Goal: Information Seeking & Learning: Check status

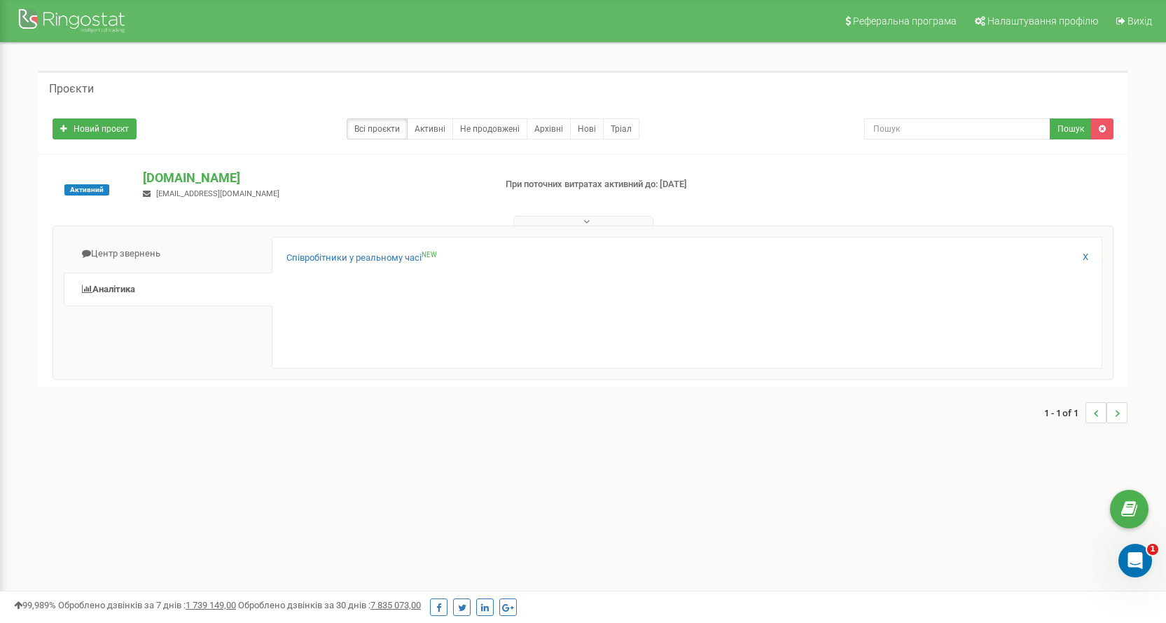
click at [474, 434] on div "1 - 1 of 1" at bounding box center [583, 412] width 1089 height 49
click at [65, 23] on div at bounding box center [74, 23] width 112 height 34
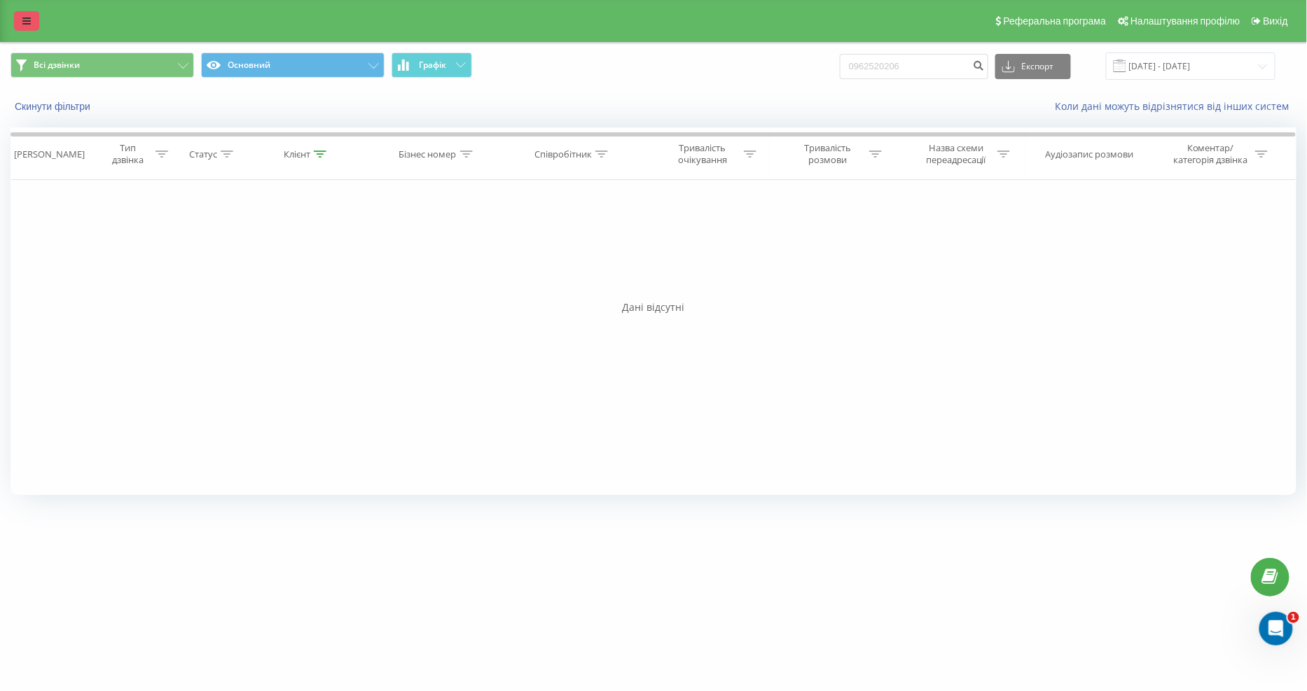
click at [15, 18] on link at bounding box center [26, 21] width 25 height 20
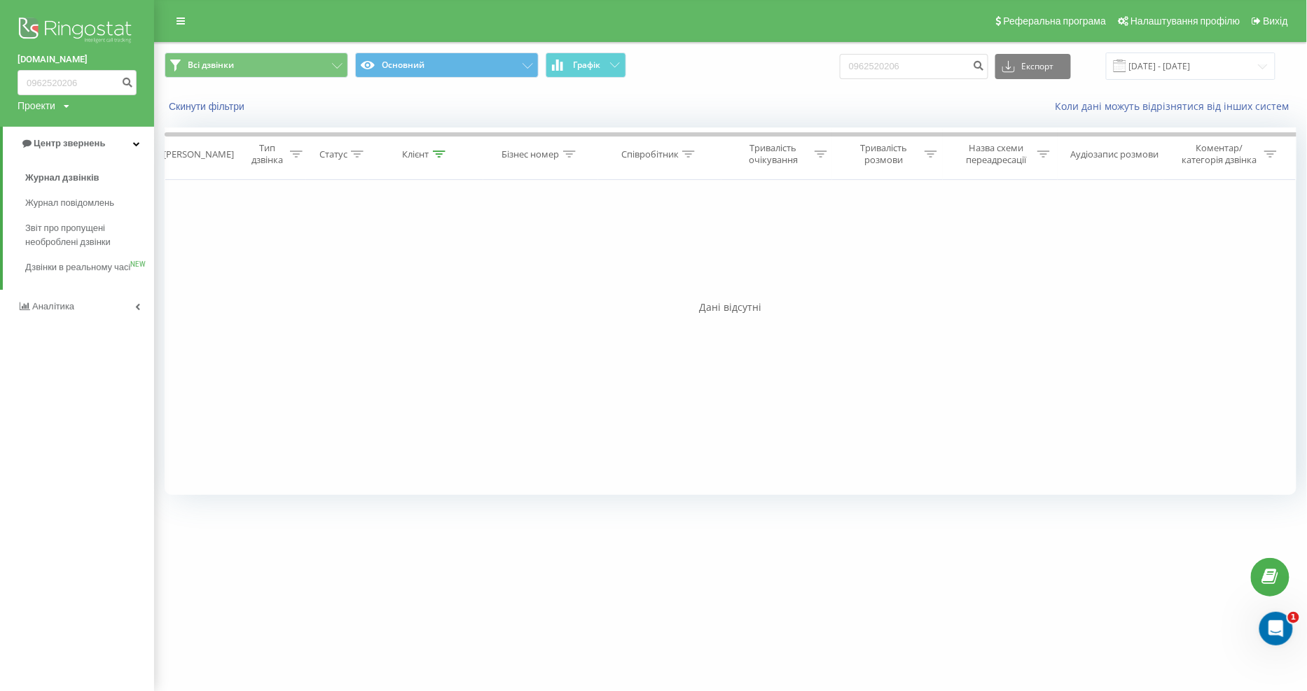
click at [822, 234] on div "Фільтрувати за умовою Дорівнює Введіть значення Скасувати OK Фільтрувати за умо…" at bounding box center [731, 337] width 1132 height 315
